Goal: Information Seeking & Learning: Learn about a topic

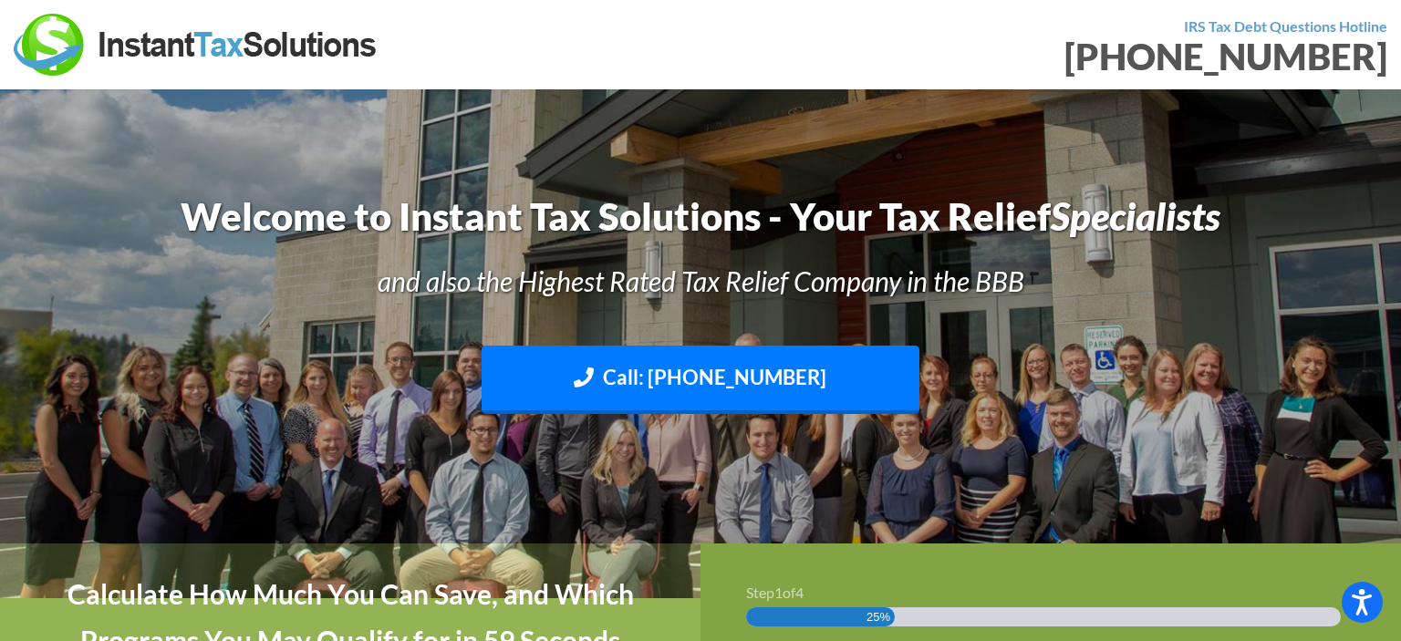
click at [346, 46] on img at bounding box center [196, 45] width 365 height 62
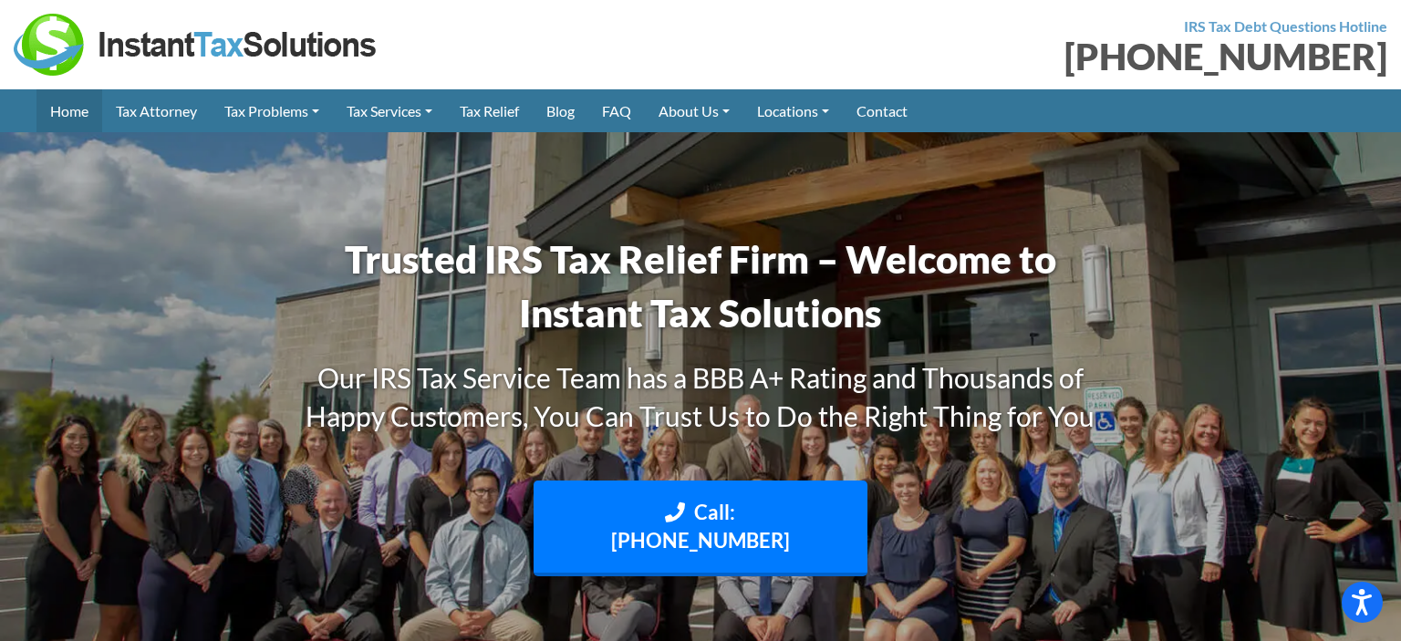
click at [69, 110] on link "Home" at bounding box center [69, 110] width 66 height 43
drag, startPoint x: 0, startPoint y: 0, endPoint x: 158, endPoint y: 111, distance: 193.1
click at [158, 111] on link "Tax Attorney" at bounding box center [156, 110] width 109 height 43
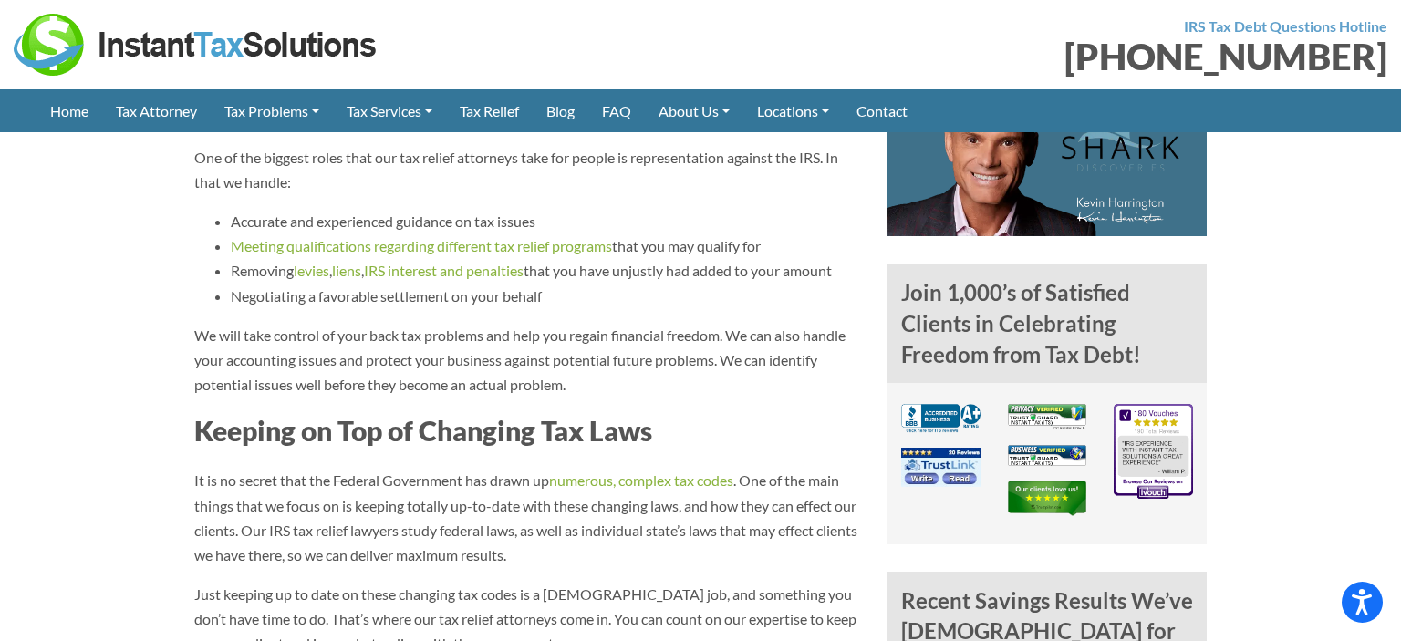
scroll to position [674, 0]
